Goal: Transaction & Acquisition: Purchase product/service

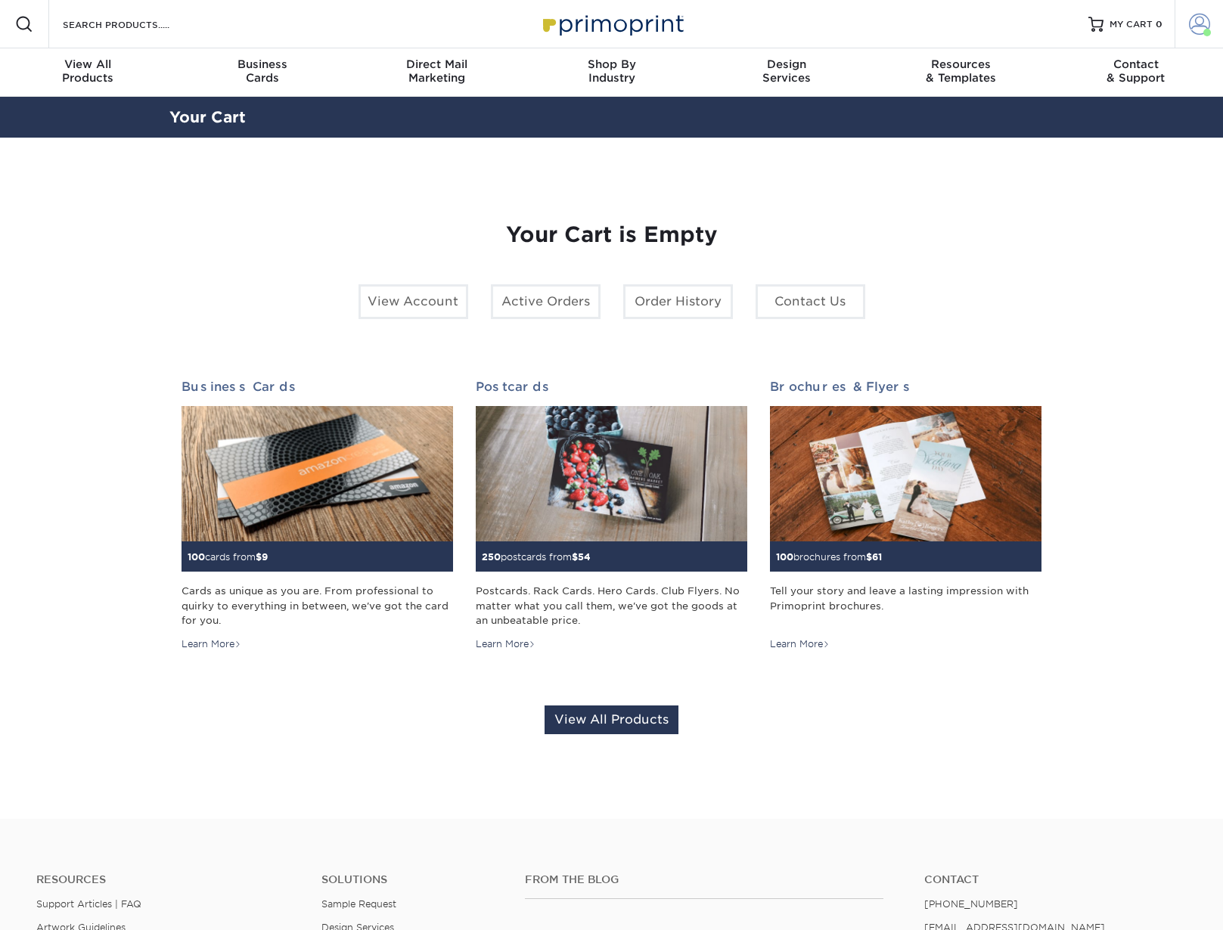
click at [1197, 22] on span at bounding box center [1199, 24] width 21 height 21
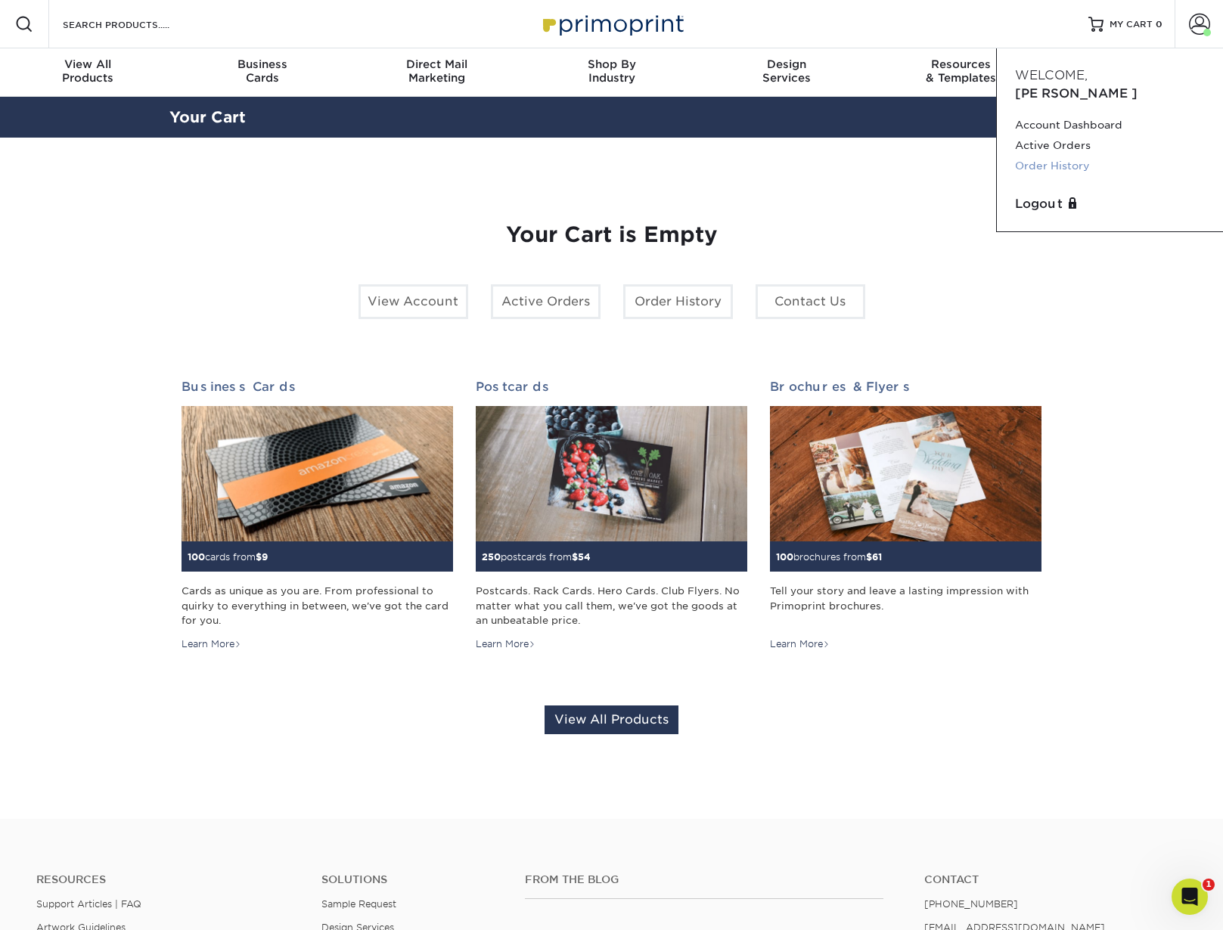
click at [1053, 156] on link "Order History" at bounding box center [1110, 166] width 190 height 20
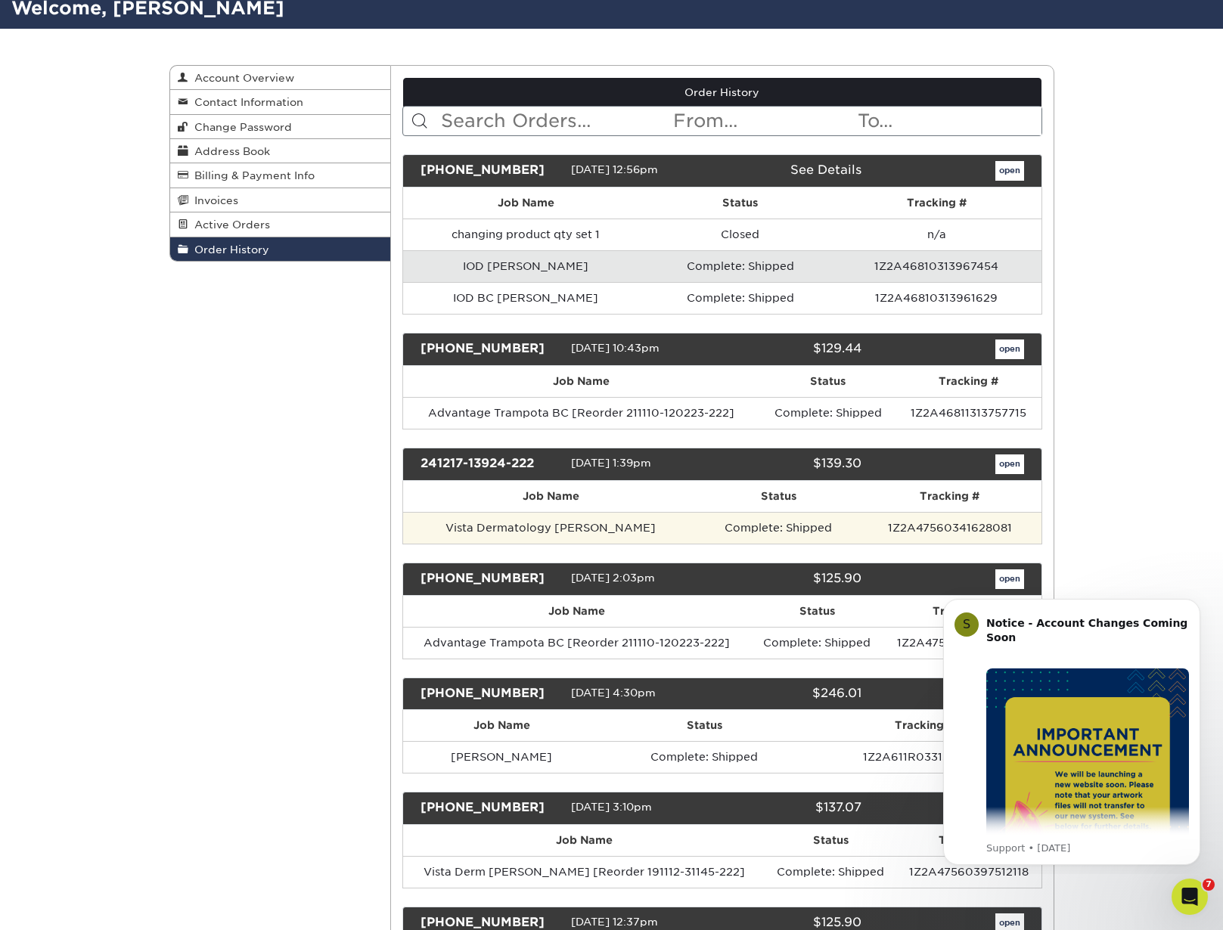
click at [524, 527] on td "Vista Dermatology Munoz BC" at bounding box center [550, 528] width 295 height 32
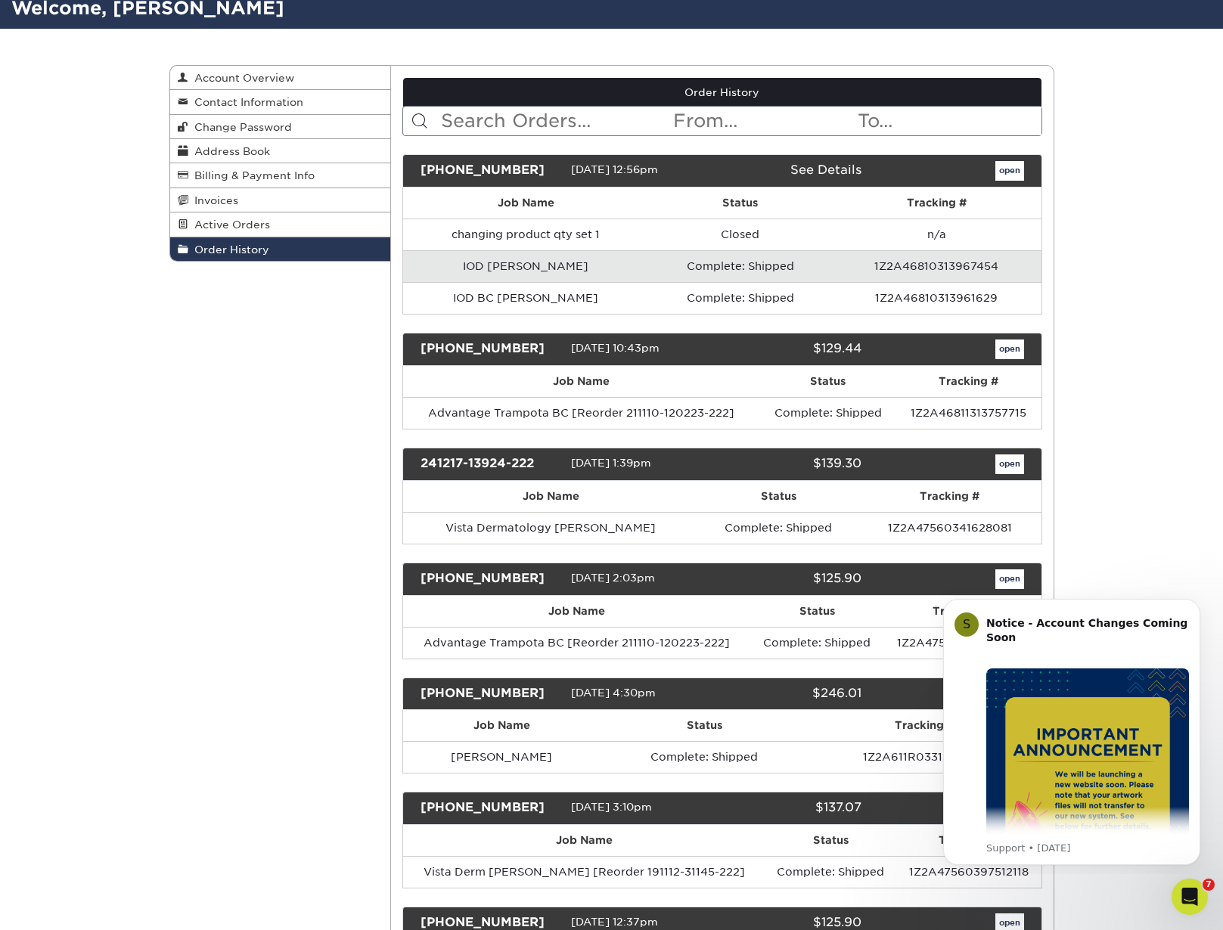
click at [1004, 464] on link "open" at bounding box center [1009, 465] width 29 height 20
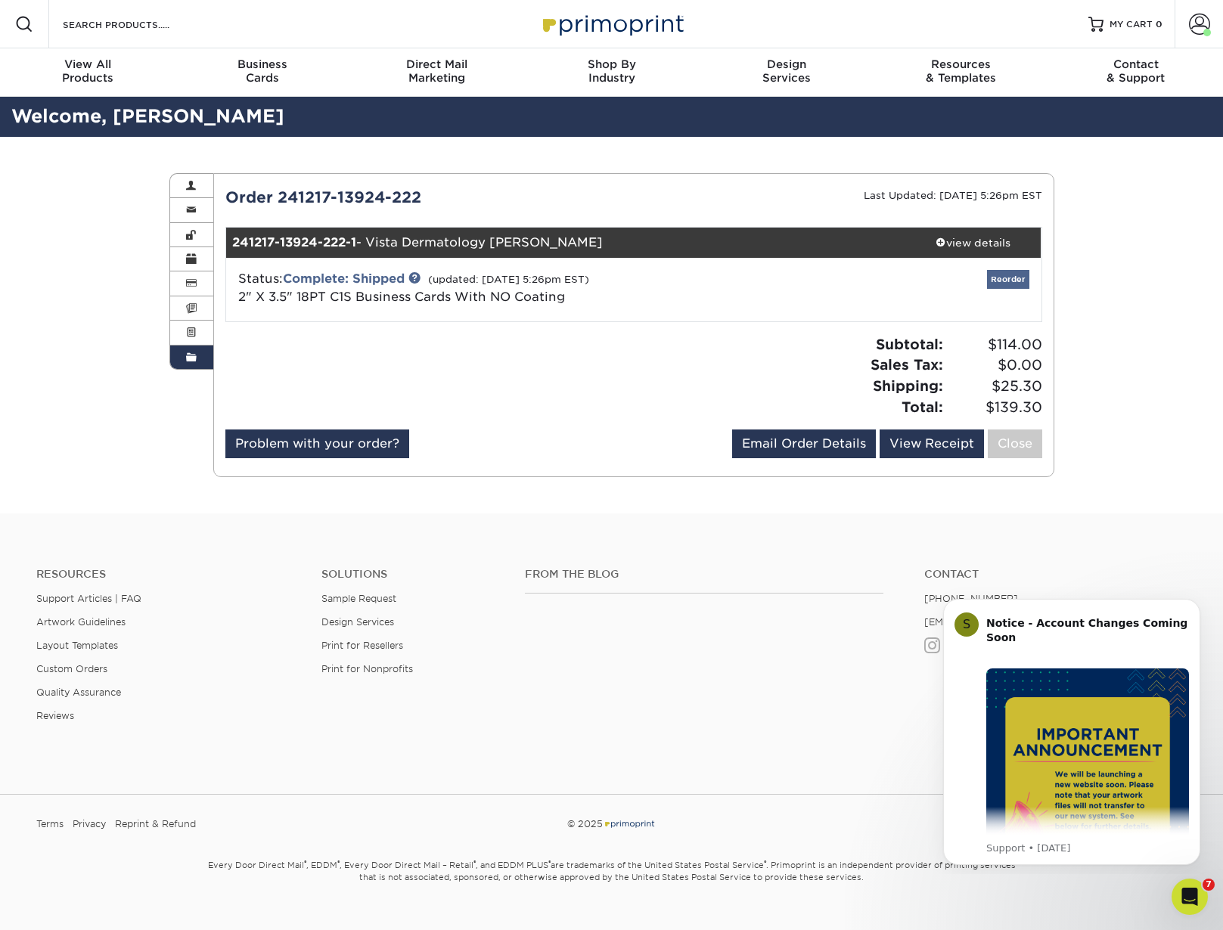
click at [1019, 275] on link "Reorder" at bounding box center [1008, 279] width 42 height 19
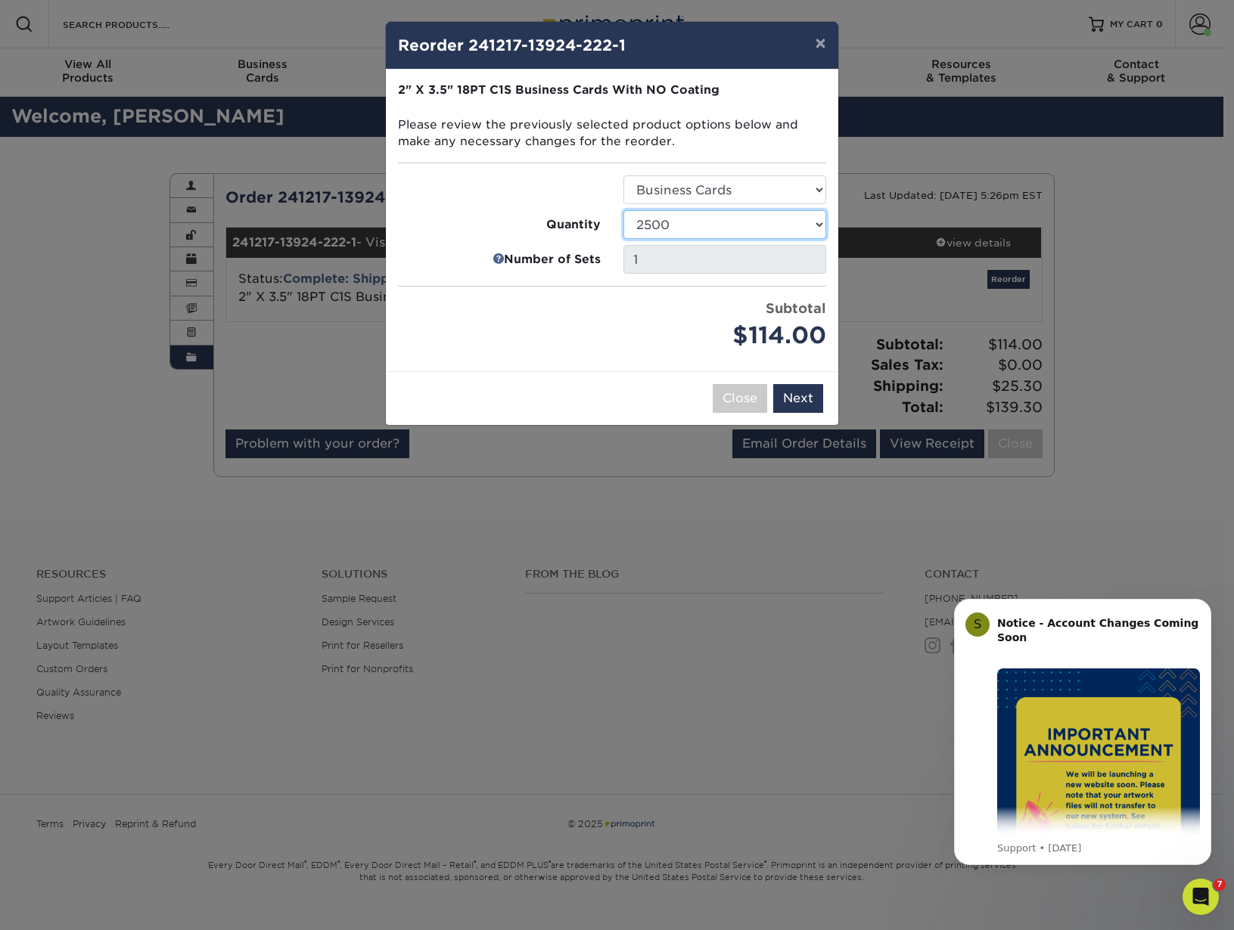
select select "52e3d710-0e8f-4d4d-8560-7d4d8655be69"
click at [798, 393] on button "Next" at bounding box center [798, 398] width 50 height 29
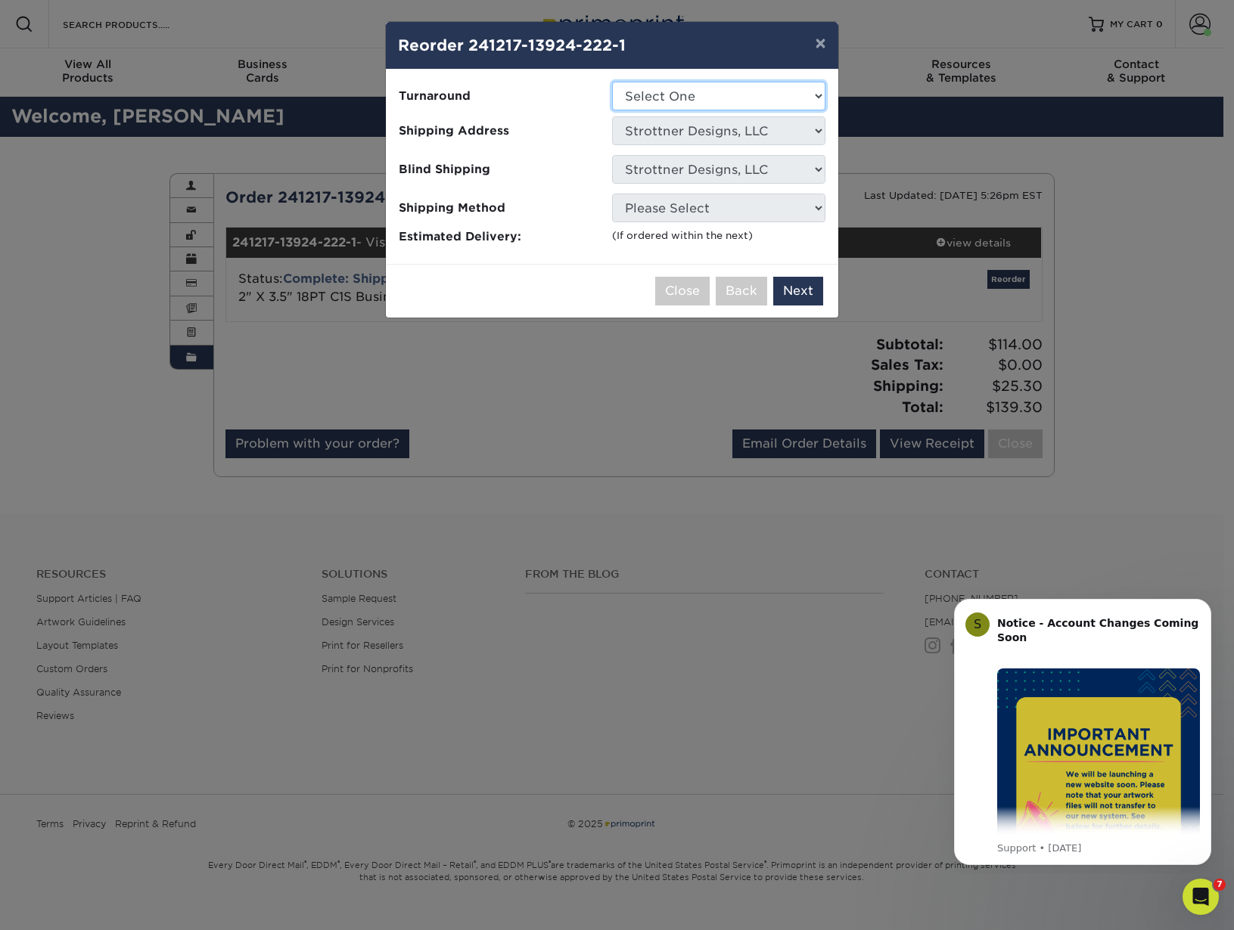
select select "3903ef88-f3cd-4577-993f-7abdf34a749e"
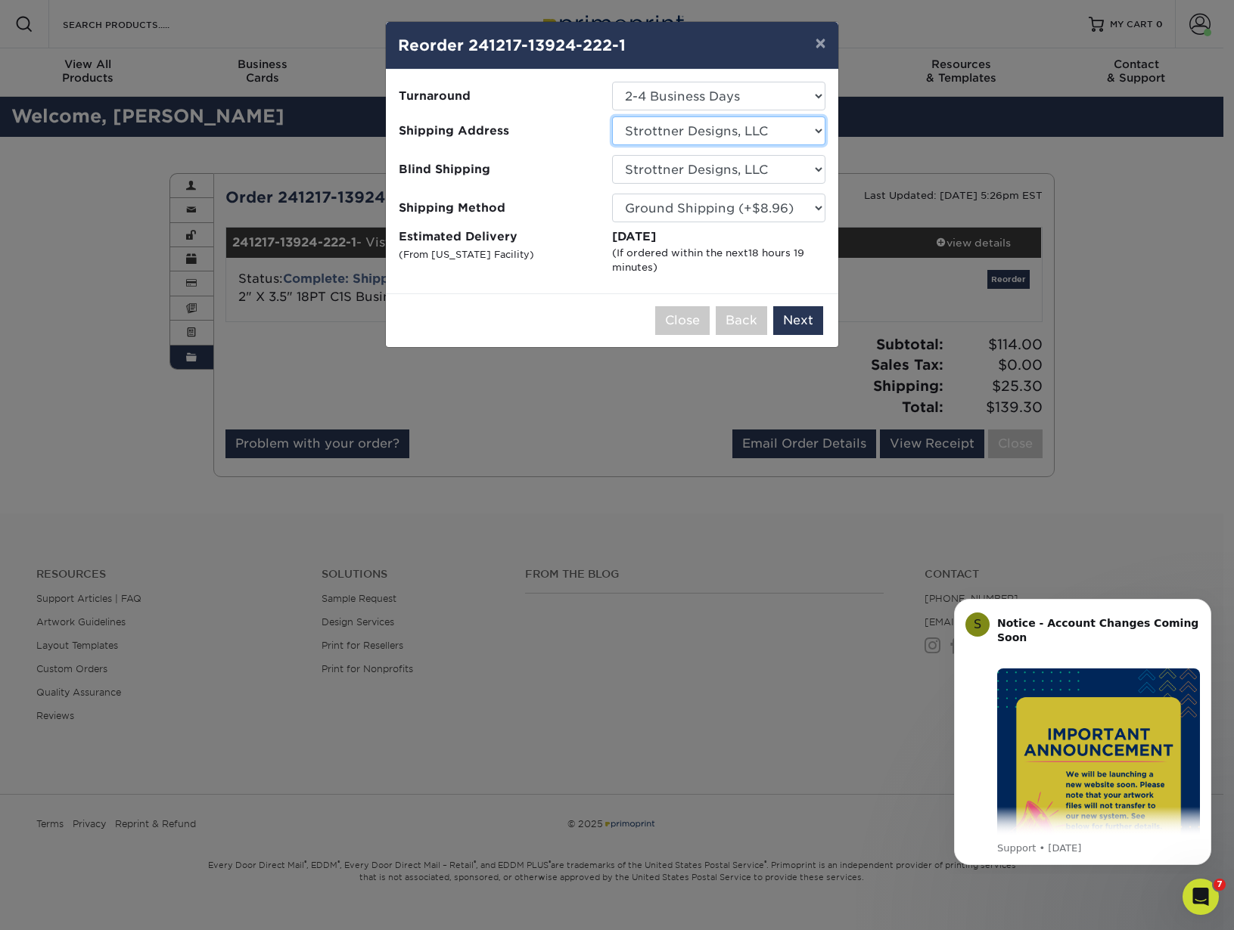
select select "174695"
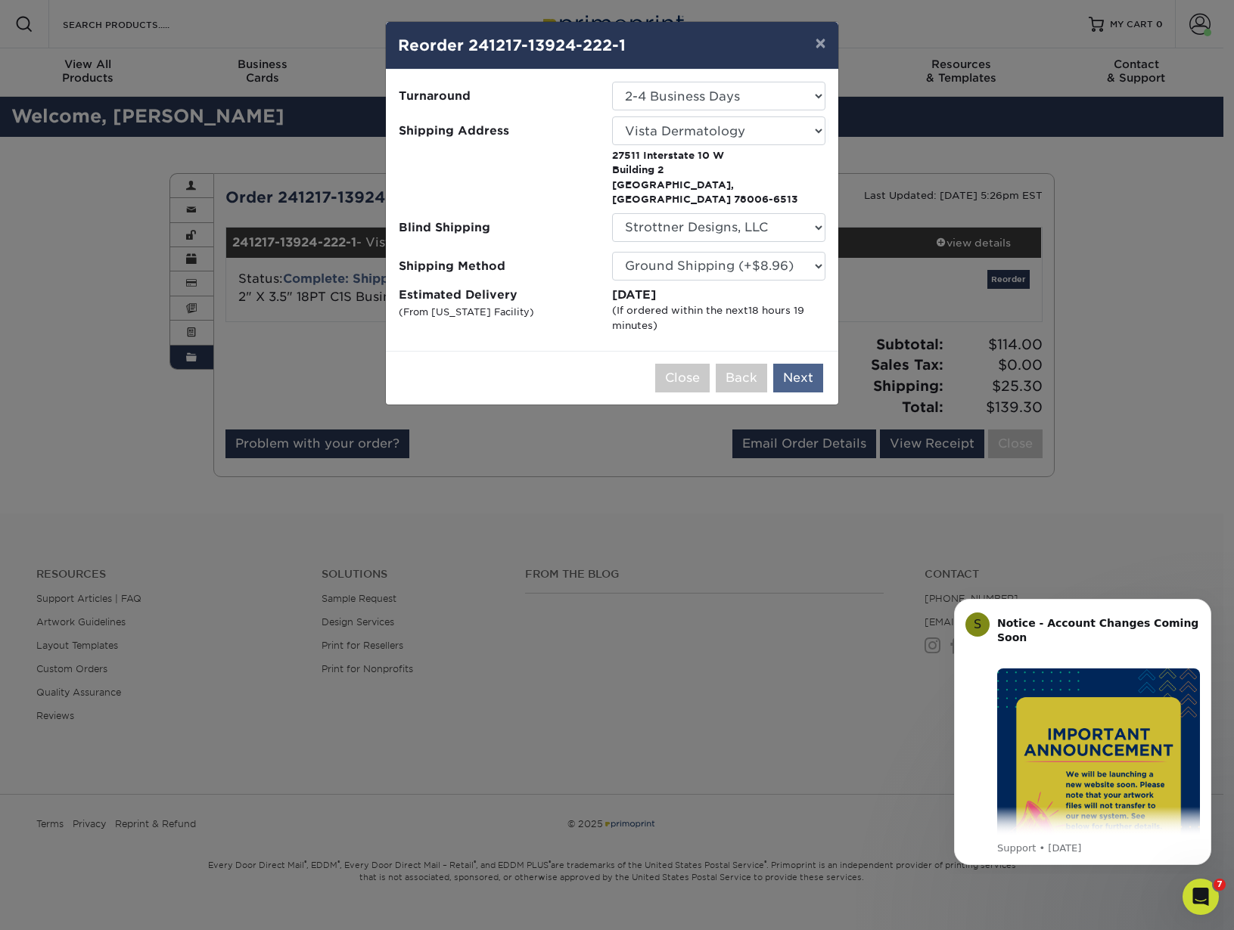
click at [796, 364] on button "Next" at bounding box center [798, 378] width 50 height 29
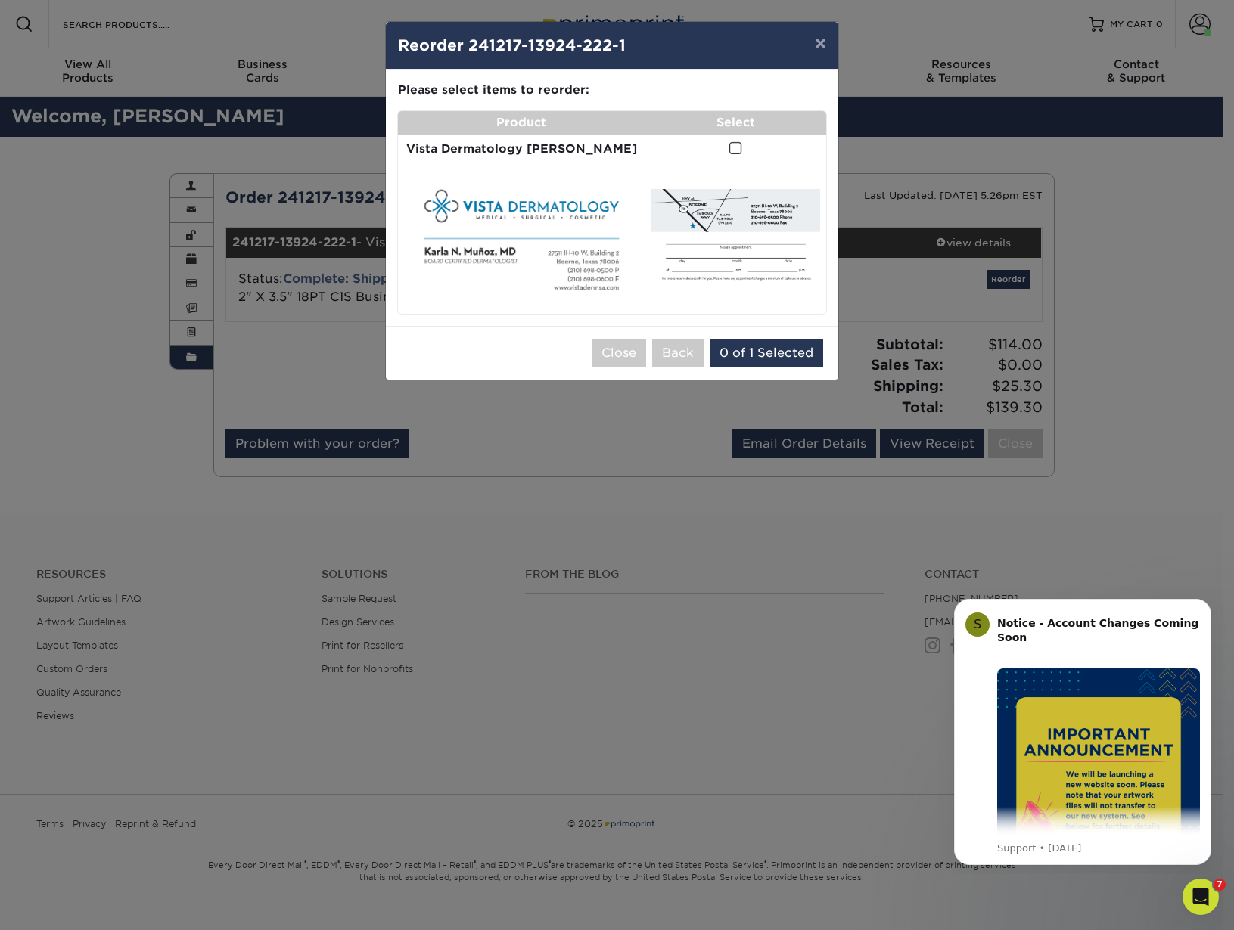
click at [729, 145] on span at bounding box center [735, 148] width 13 height 14
click at [0, 0] on input "checkbox" at bounding box center [0, 0] width 0 height 0
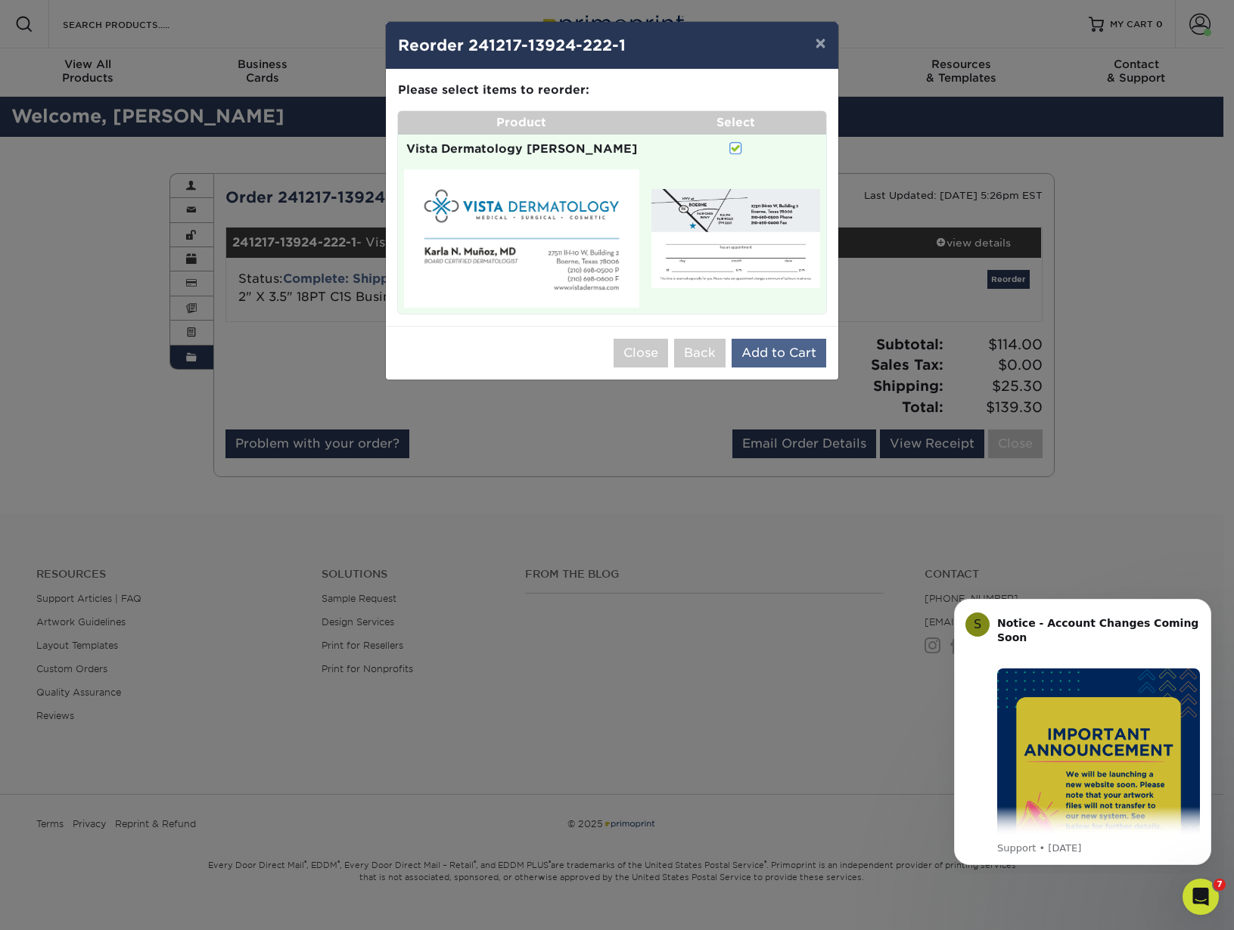
click at [789, 339] on button "Add to Cart" at bounding box center [778, 353] width 95 height 29
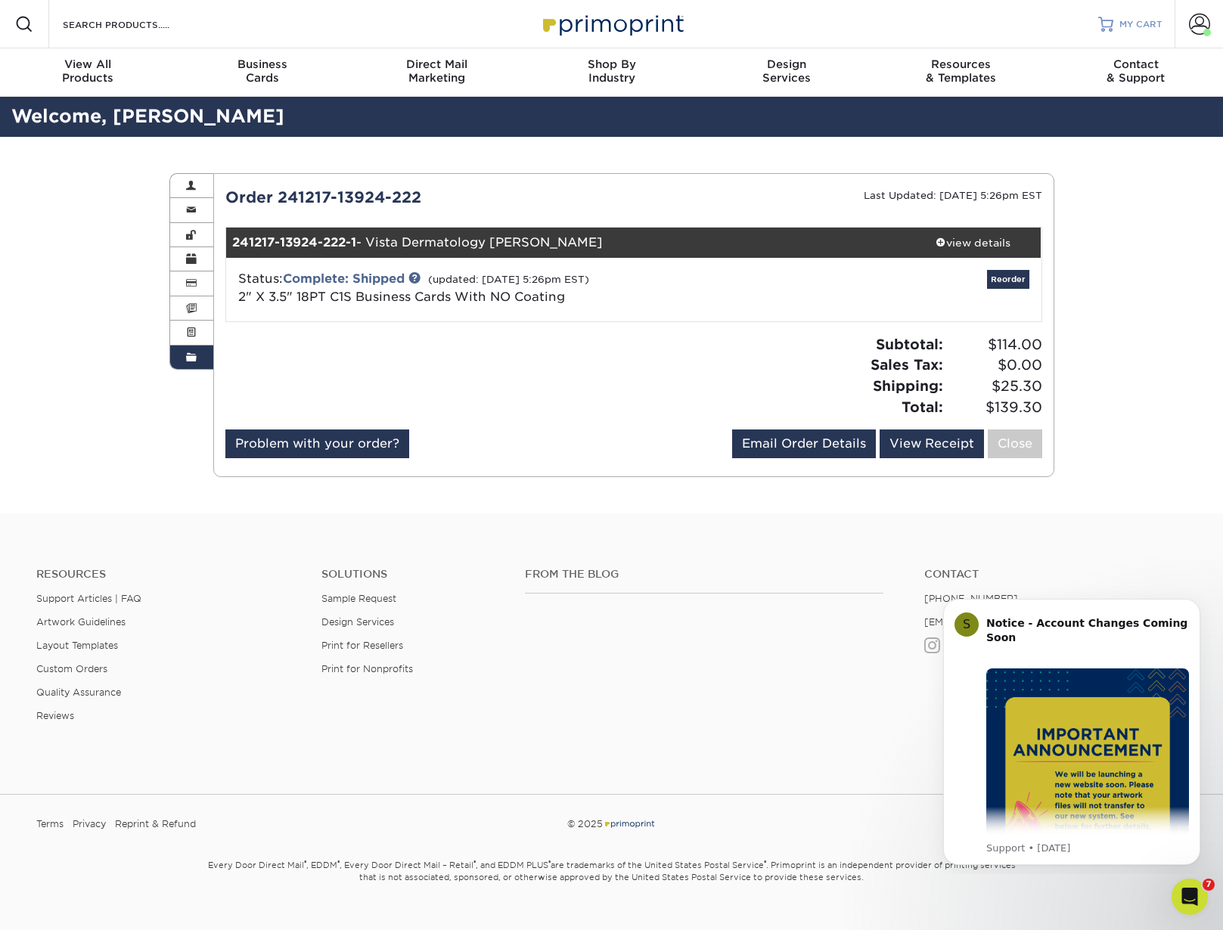
click at [1133, 20] on span "MY CART" at bounding box center [1140, 24] width 43 height 13
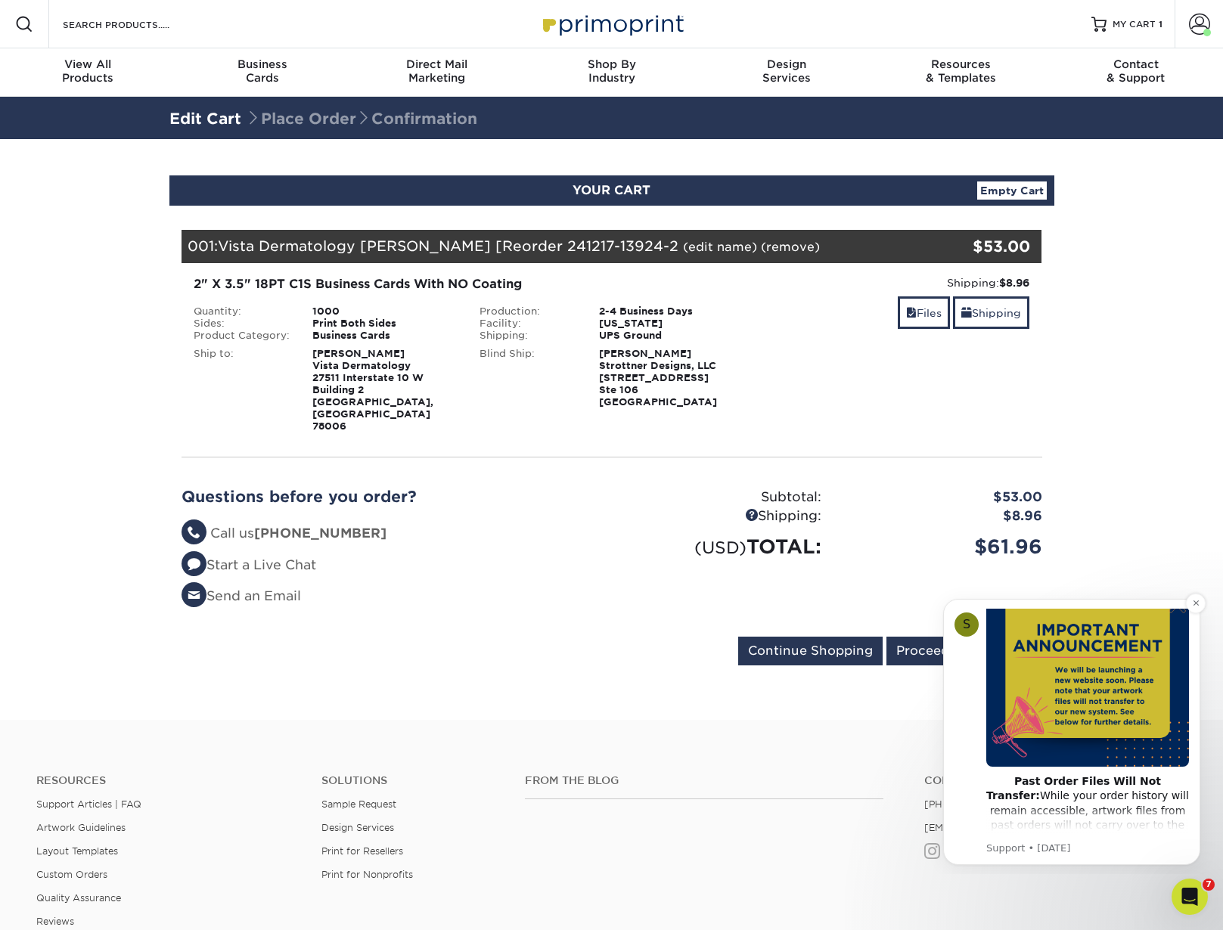
scroll to position [173, 0]
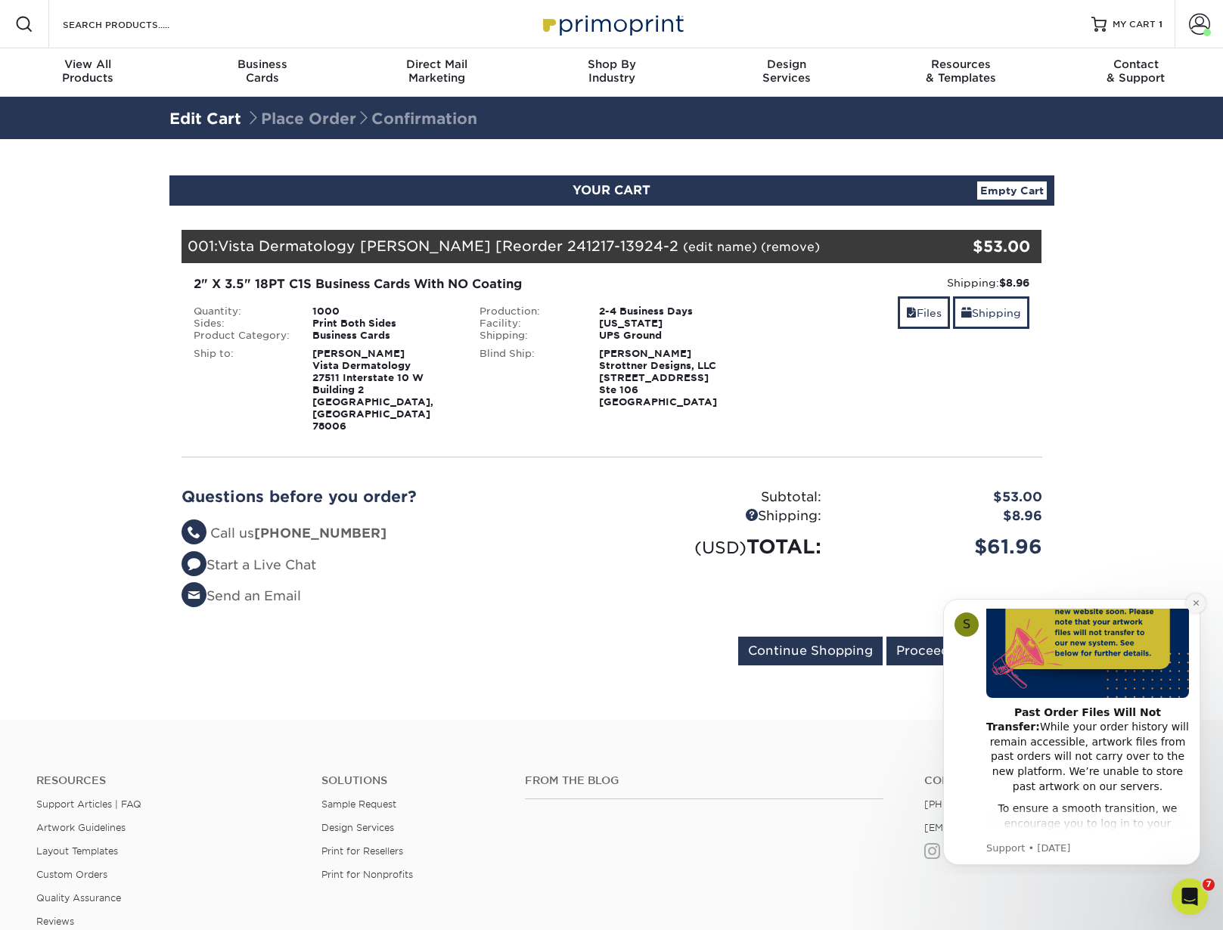
click at [1190, 601] on button "Dismiss notification" at bounding box center [1196, 604] width 20 height 20
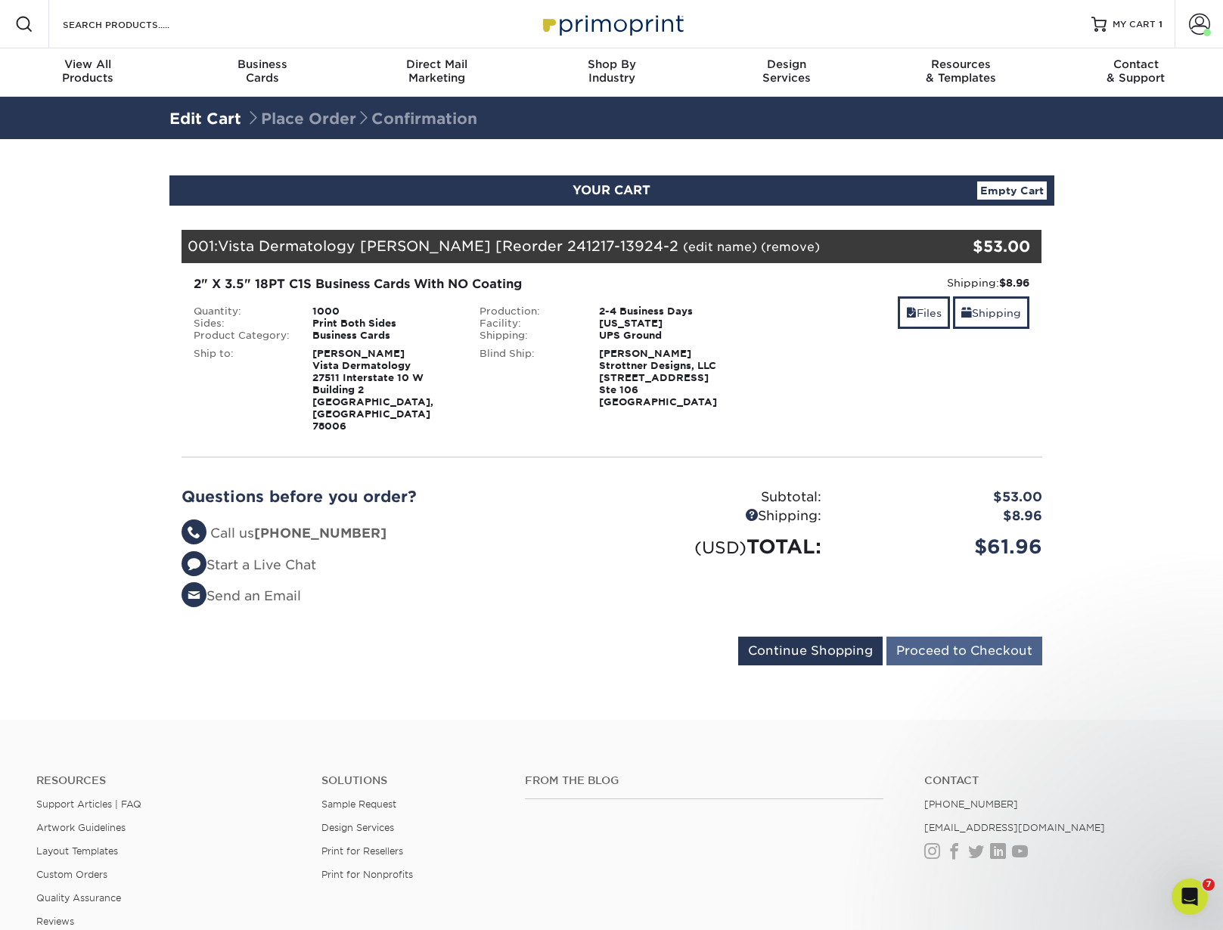
click at [949, 637] on input "Proceed to Checkout" at bounding box center [964, 651] width 156 height 29
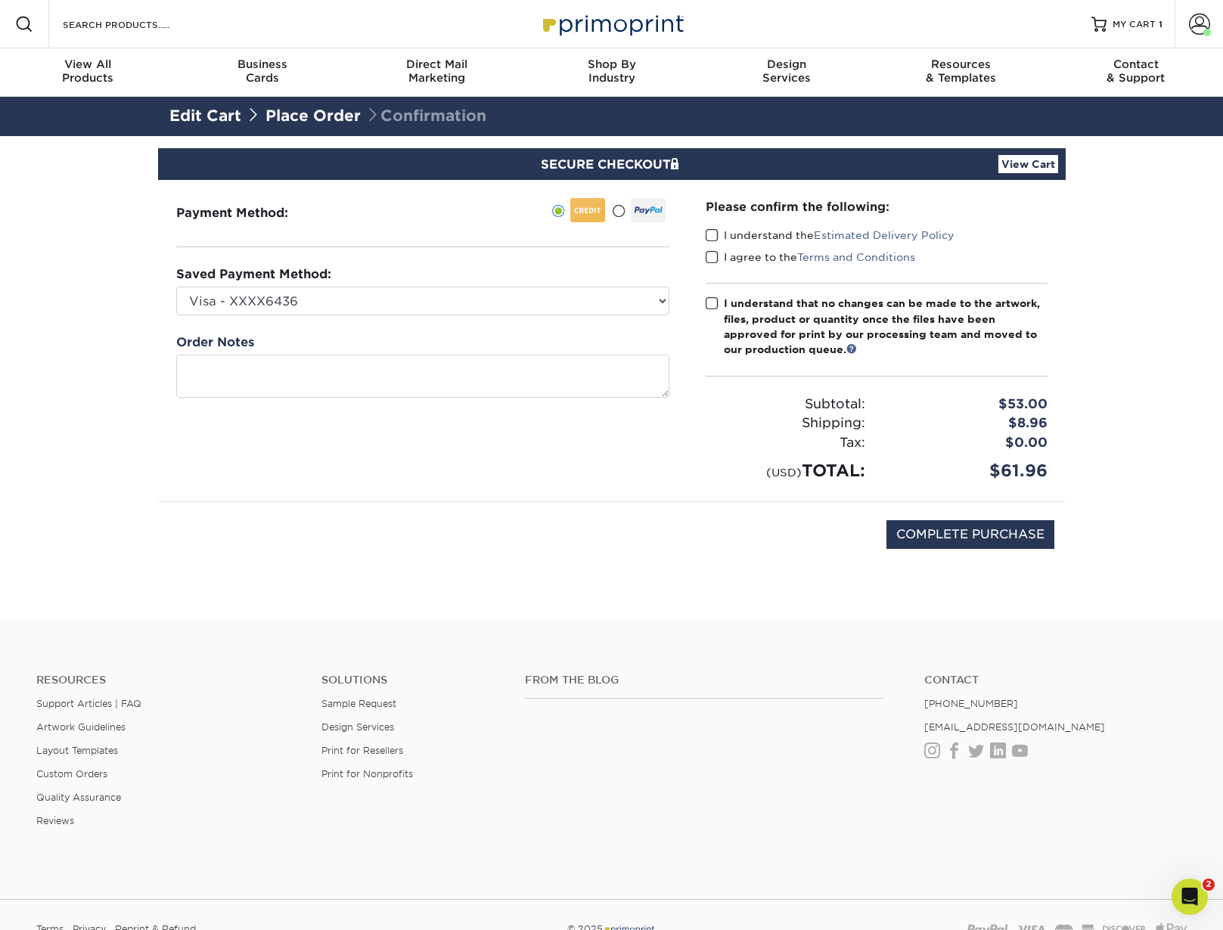
click at [713, 235] on span at bounding box center [712, 235] width 13 height 14
click at [0, 0] on input "I understand the Estimated Delivery Policy" at bounding box center [0, 0] width 0 height 0
click at [713, 253] on span at bounding box center [712, 257] width 13 height 14
click at [0, 0] on input "I agree to the Terms and Conditions" at bounding box center [0, 0] width 0 height 0
click at [715, 302] on span at bounding box center [712, 304] width 13 height 14
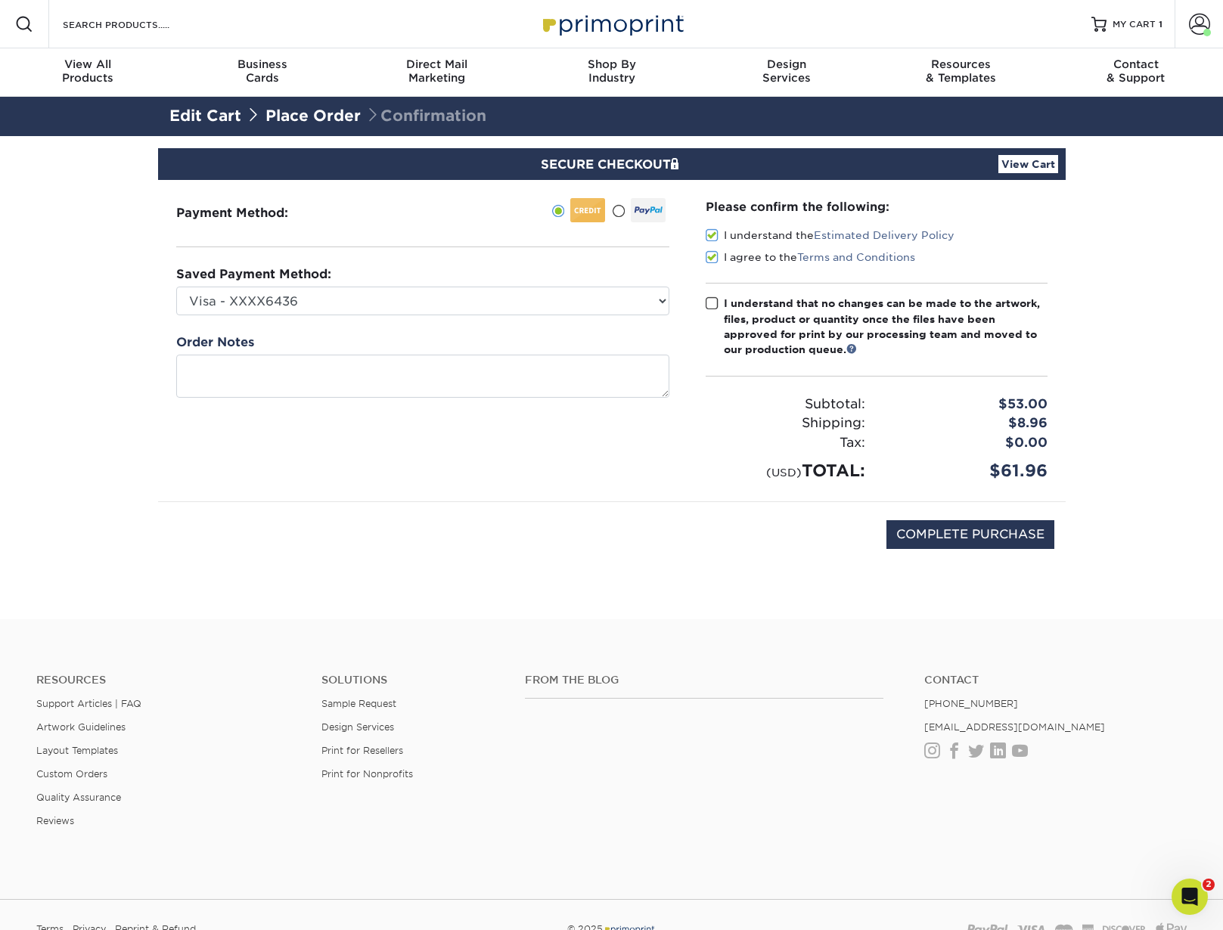
click at [0, 0] on input "I understand that no changes can be made to the artwork, files, product or quan…" at bounding box center [0, 0] width 0 height 0
click at [957, 532] on input "COMPLETE PURCHASE" at bounding box center [970, 534] width 168 height 29
type input "PROCESSING, PLEASE WAIT..."
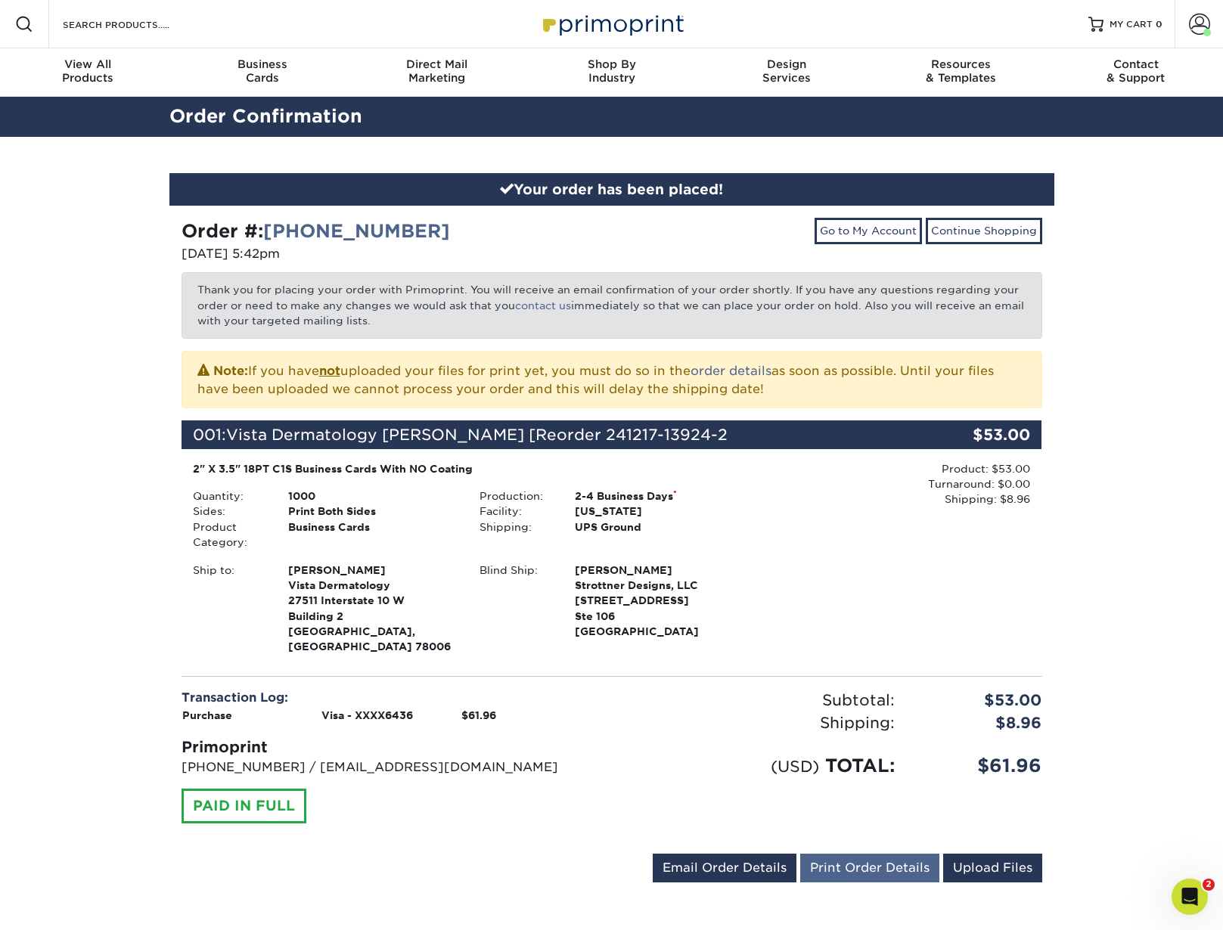
click at [892, 854] on link "Print Order Details" at bounding box center [869, 868] width 139 height 29
click at [982, 854] on link "Upload Files" at bounding box center [992, 868] width 99 height 29
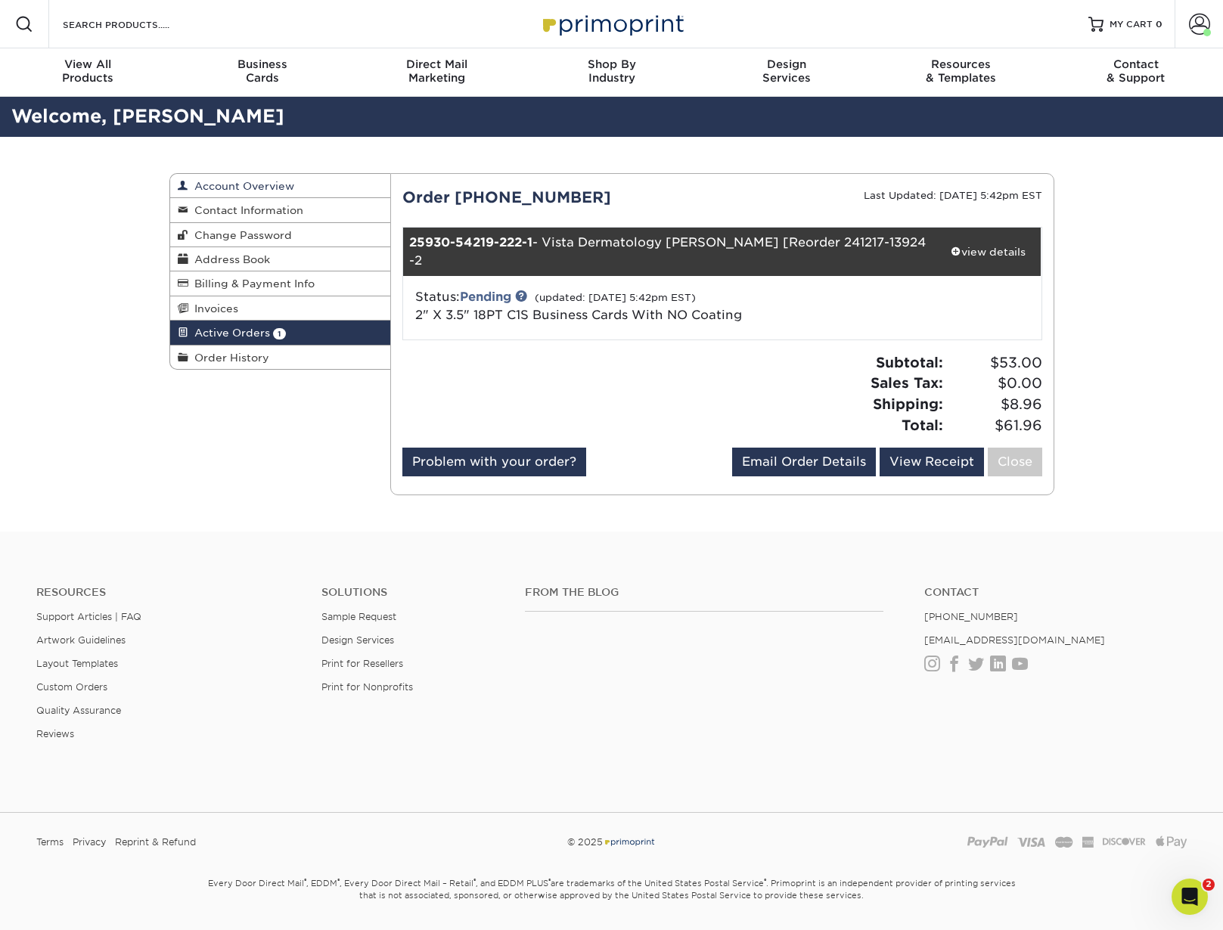
click at [244, 184] on span "Account Overview" at bounding box center [241, 186] width 106 height 12
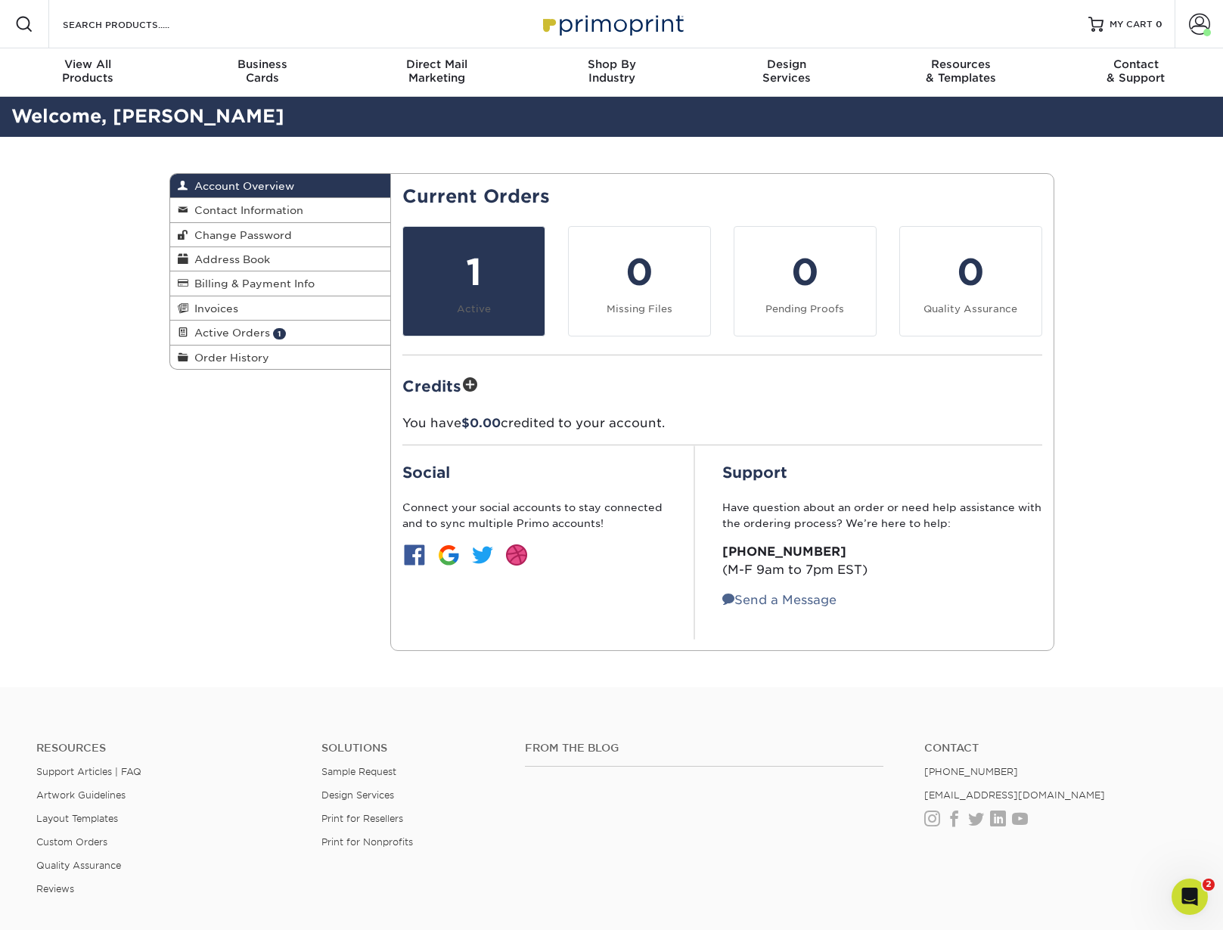
click at [479, 275] on div "1" at bounding box center [473, 272] width 123 height 54
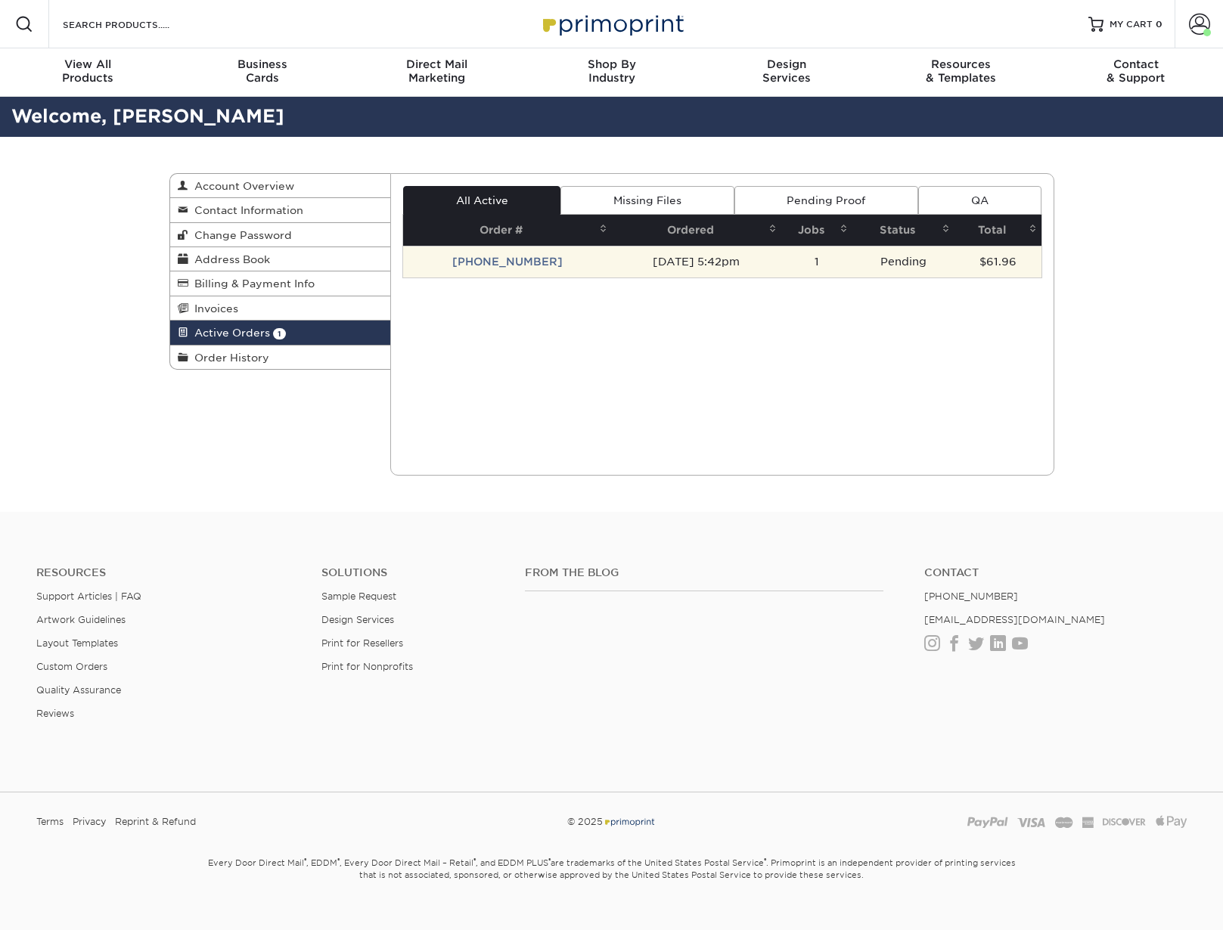
click at [517, 260] on td "[PHONE_NUMBER]" at bounding box center [507, 262] width 209 height 32
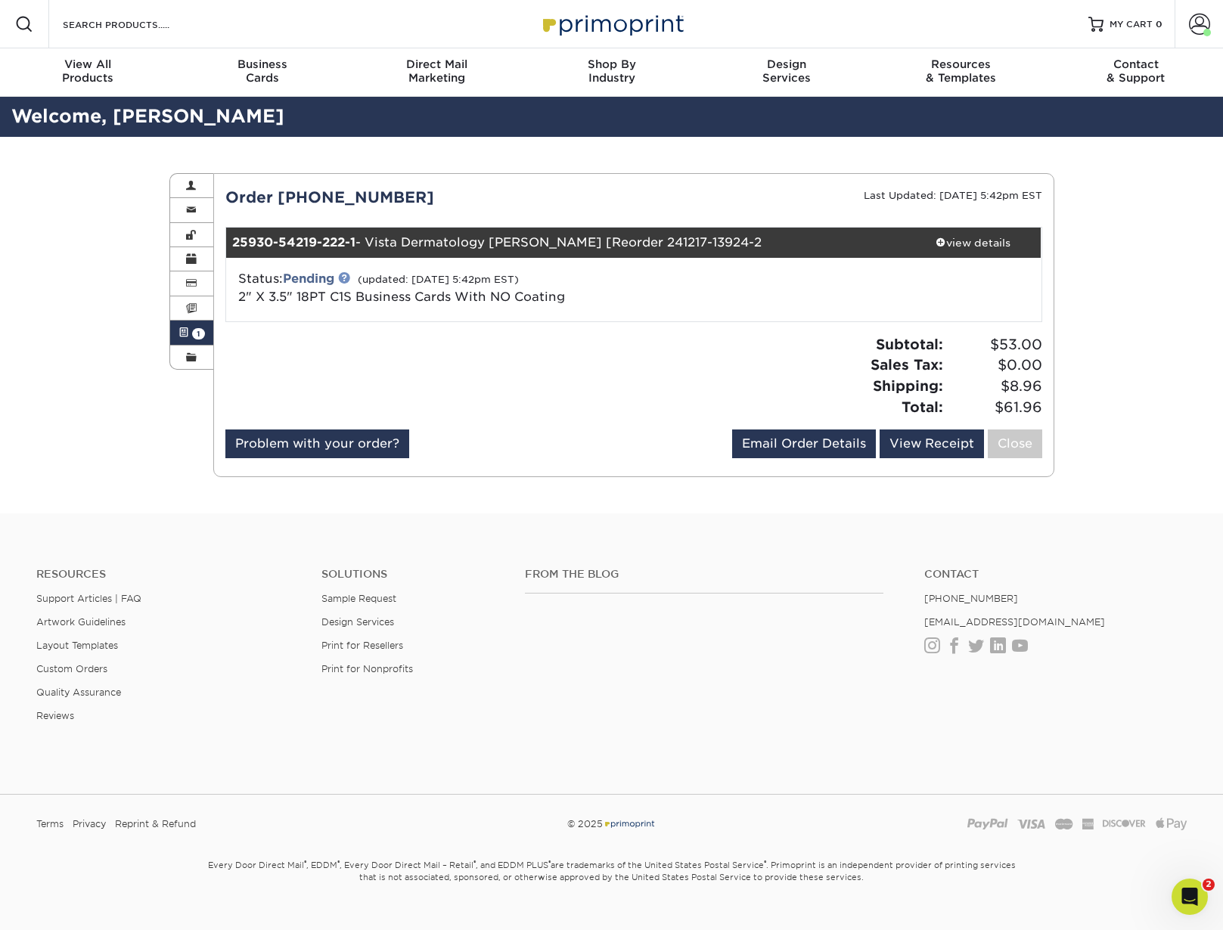
click at [349, 276] on link at bounding box center [344, 278] width 12 height 12
click at [973, 240] on div "view details" at bounding box center [973, 242] width 136 height 15
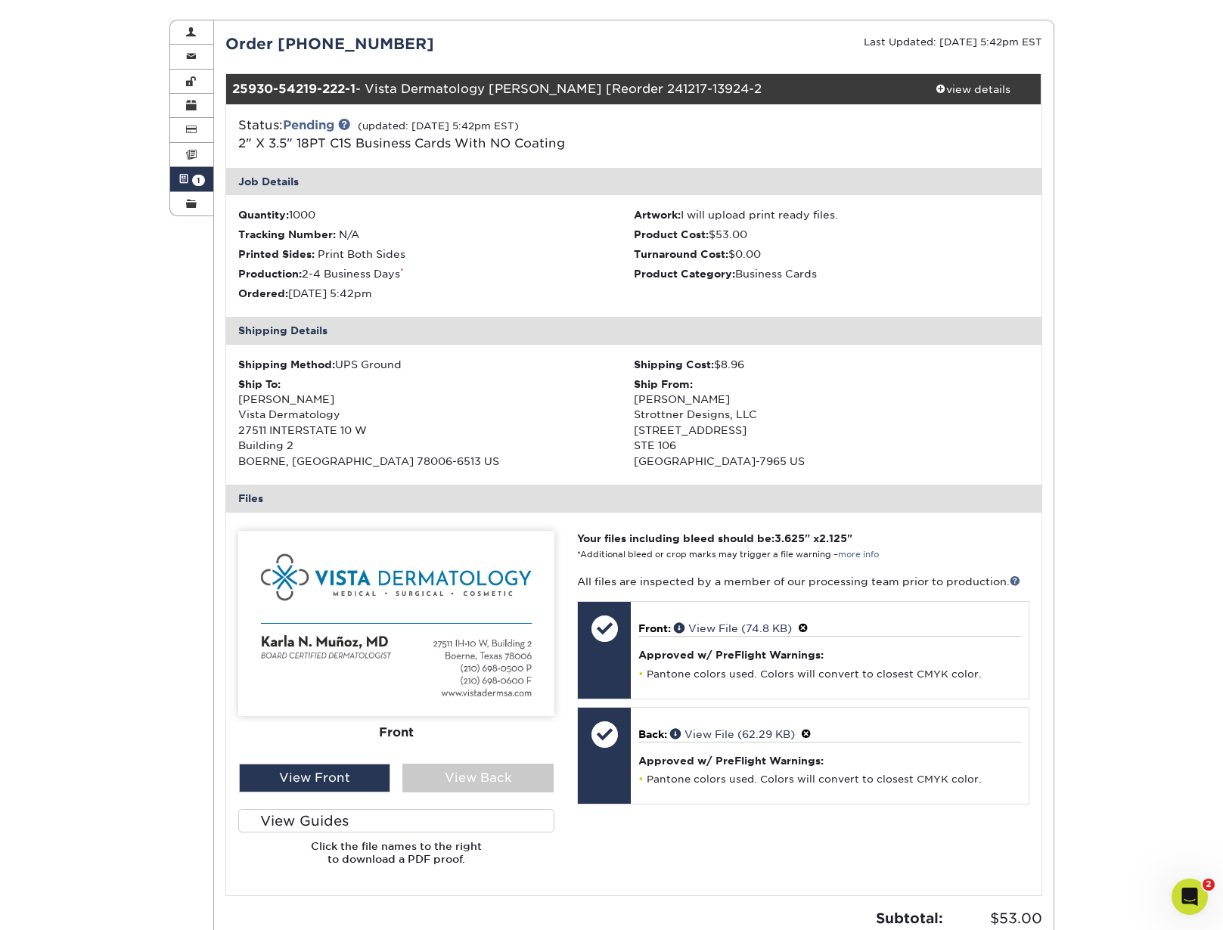
scroll to position [172, 0]
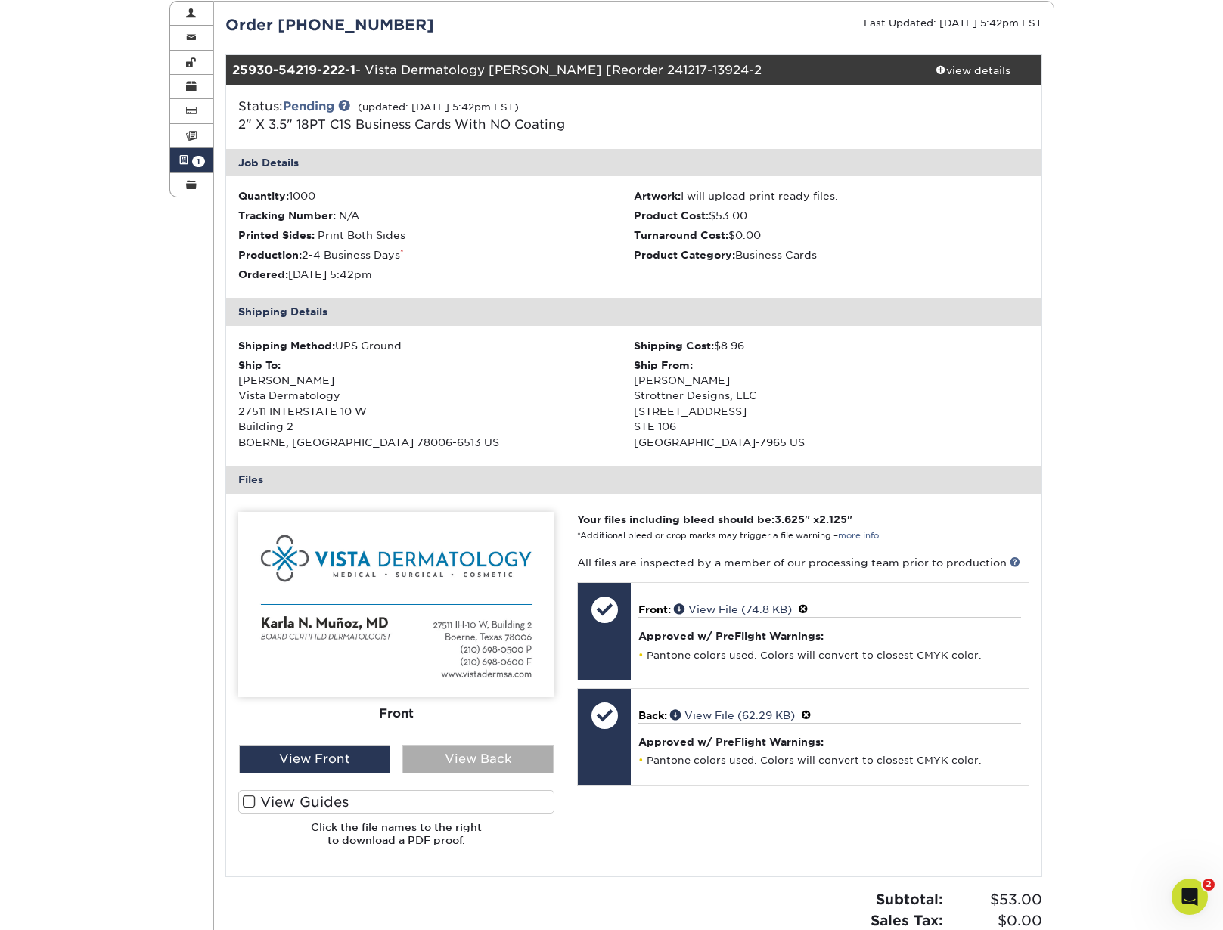
click at [476, 757] on div "View Back" at bounding box center [477, 759] width 151 height 29
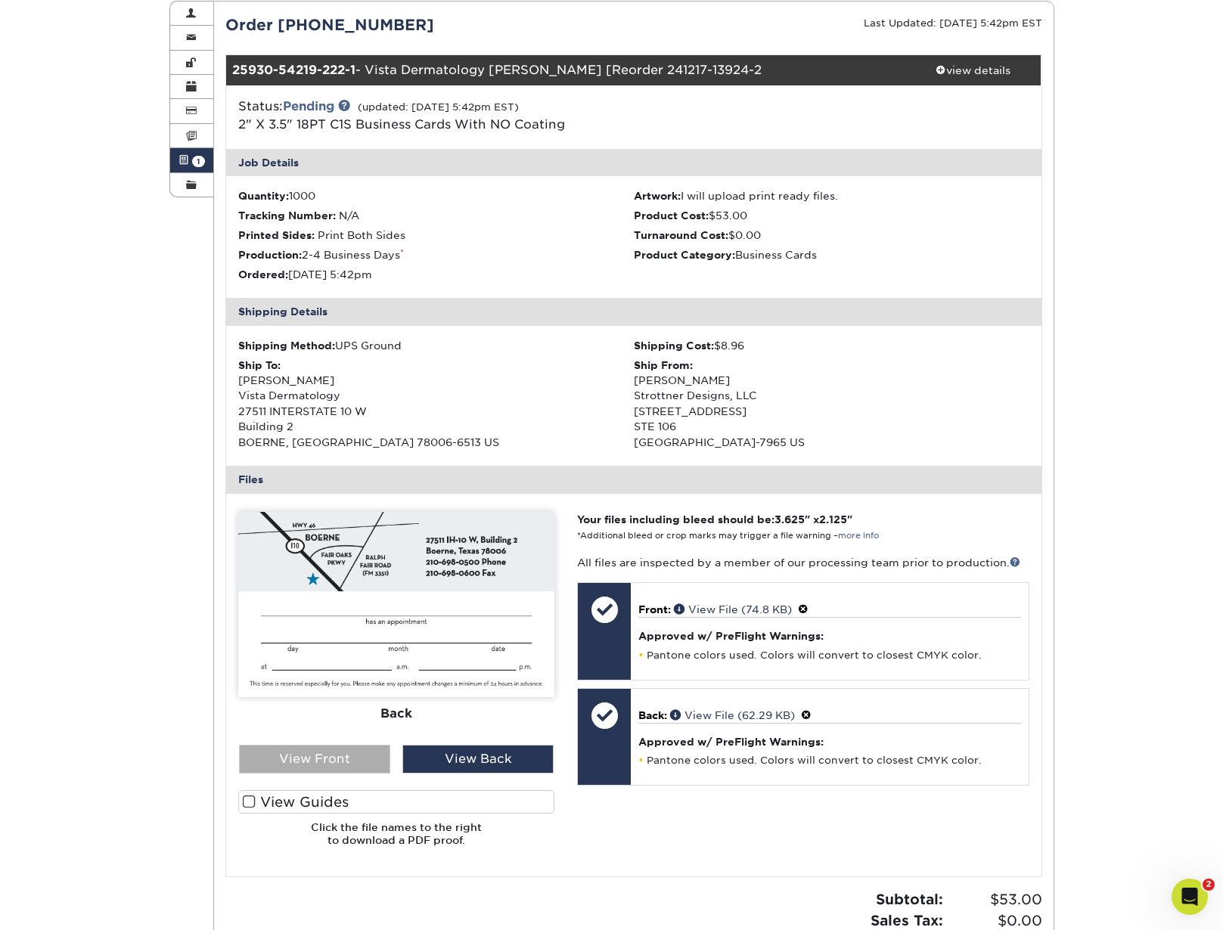
click at [312, 756] on div "View Front" at bounding box center [314, 759] width 151 height 29
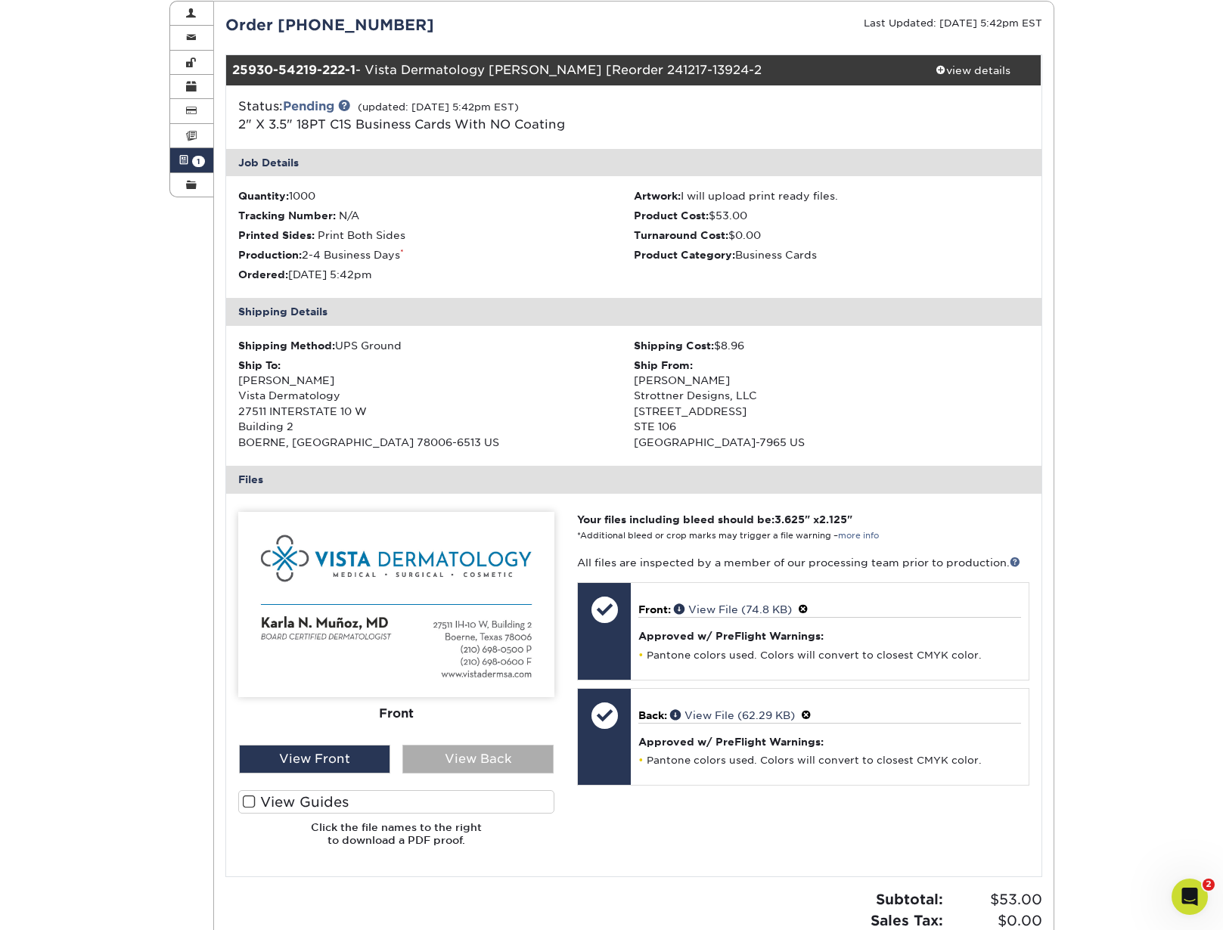
click at [452, 750] on div "View Back" at bounding box center [477, 759] width 151 height 29
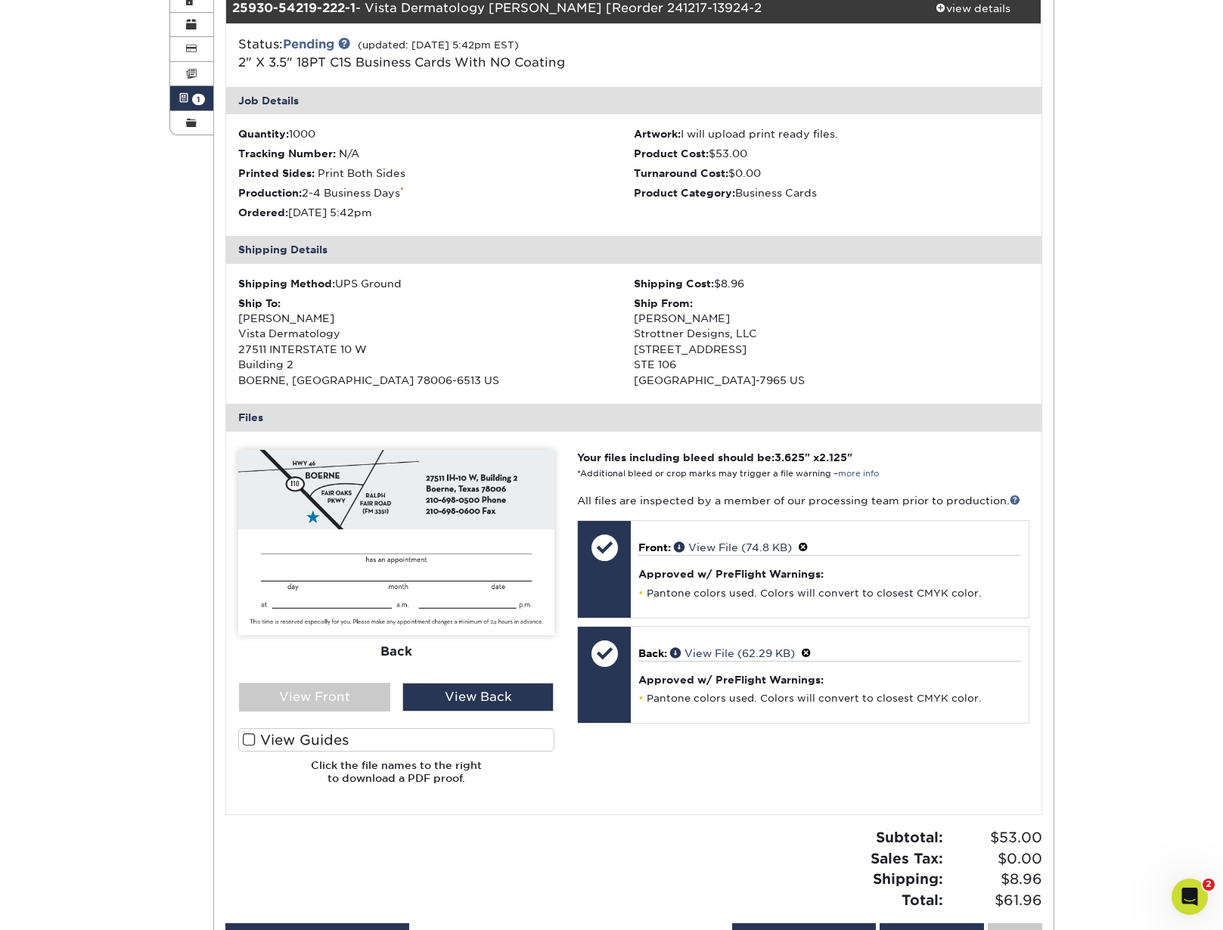
scroll to position [0, 0]
